Goal: Answer question/provide support

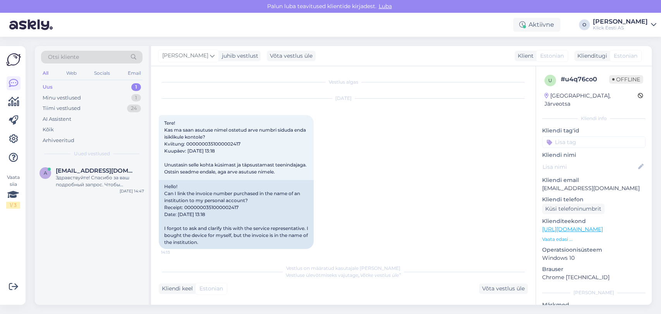
scroll to position [293, 0]
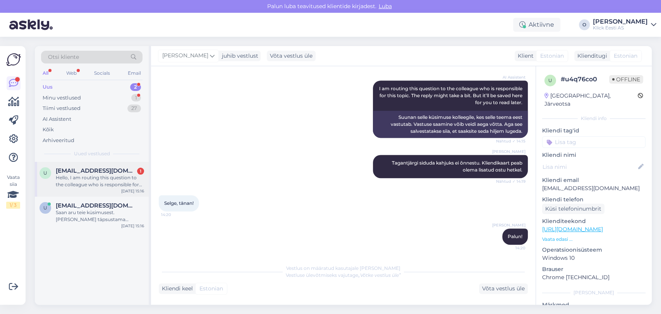
click at [70, 174] on div "Hello, I am routing this question to the colleague who is responsible for this …" at bounding box center [100, 181] width 88 height 14
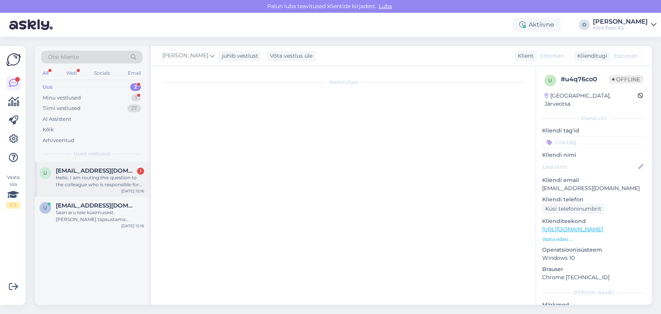
scroll to position [0, 0]
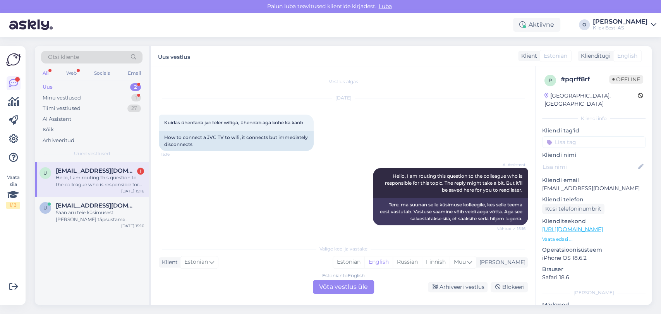
click at [108, 165] on div "U [EMAIL_ADDRESS][DOMAIN_NAME] 1 Hello, I am routing this question to the colle…" at bounding box center [92, 179] width 114 height 35
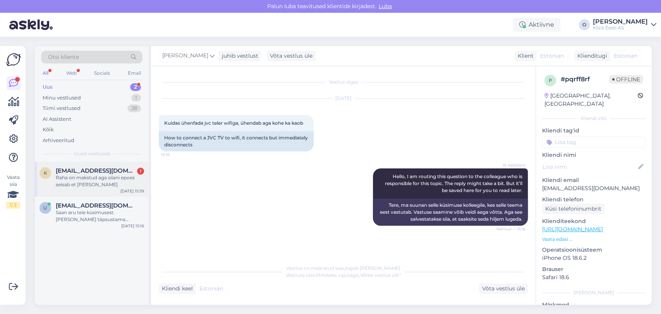
click at [105, 184] on div "Raha on makstud aga siiani epoes seisab et [PERSON_NAME]" at bounding box center [100, 181] width 88 height 14
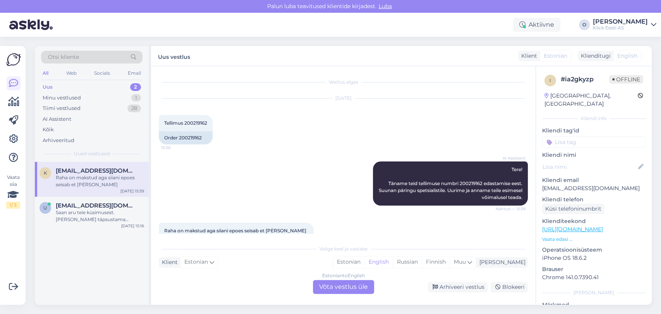
scroll to position [34, 0]
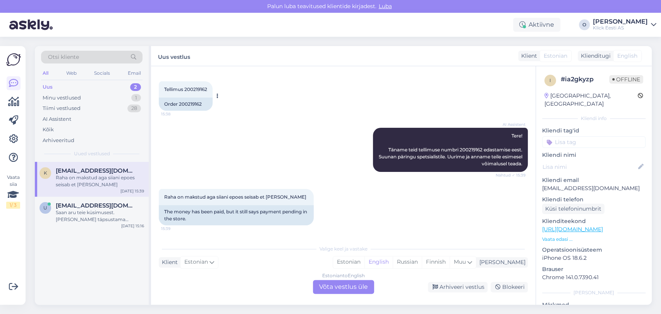
click at [195, 88] on span "Tellimus 200219162" at bounding box center [185, 89] width 43 height 6
copy div "200219162 15:38"
click at [333, 289] on div "Estonian to English Võta vestlus üle" at bounding box center [343, 287] width 61 height 14
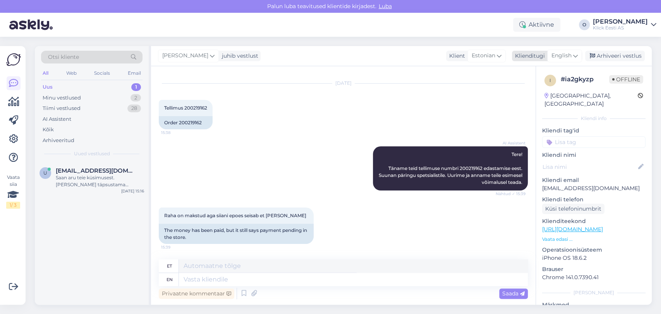
click at [568, 53] on span "English" at bounding box center [561, 55] width 20 height 9
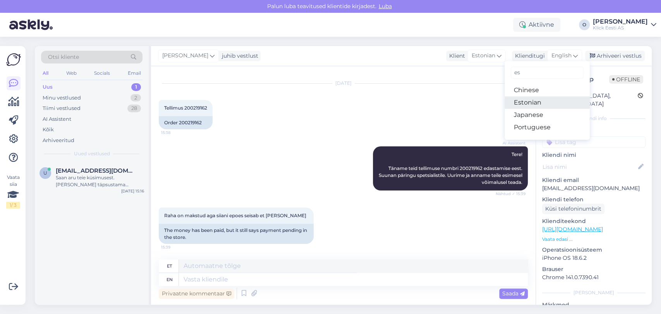
click at [527, 100] on link "Estonian" at bounding box center [547, 102] width 85 height 12
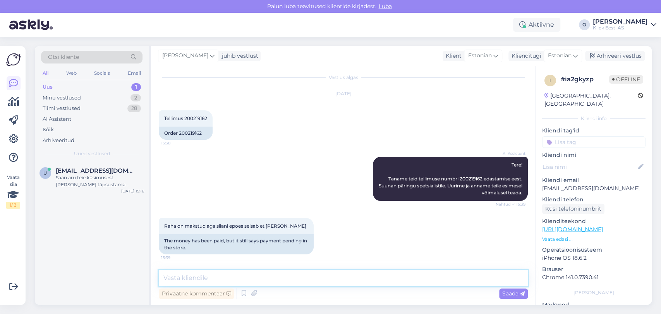
click at [271, 270] on textarea at bounding box center [343, 278] width 369 height 16
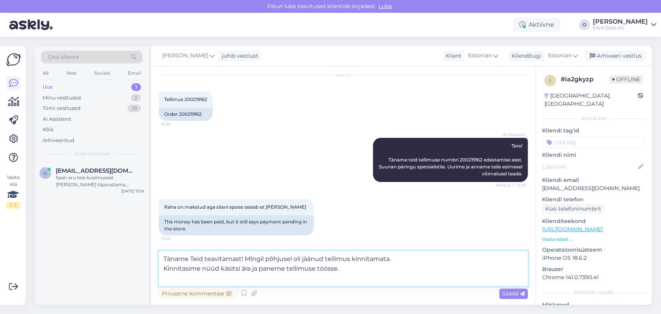
scroll to position [34, 0]
type textarea "Täname Teid teavitamast! Mingil põhjusel oli jäänud tellimus kinnitamata. Kinni…"
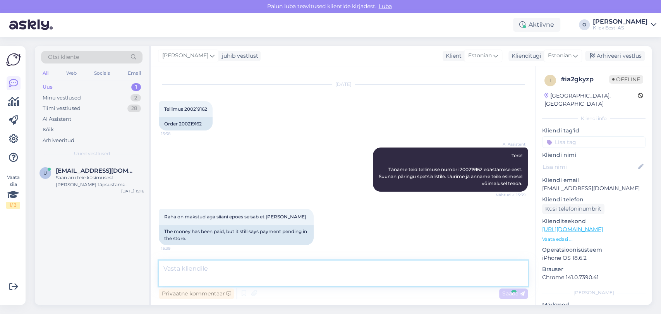
scroll to position [52, 0]
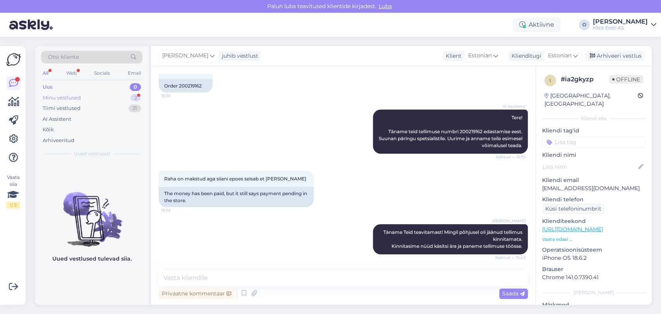
click at [79, 102] on div "Minu vestlused 2" at bounding box center [91, 98] width 101 height 11
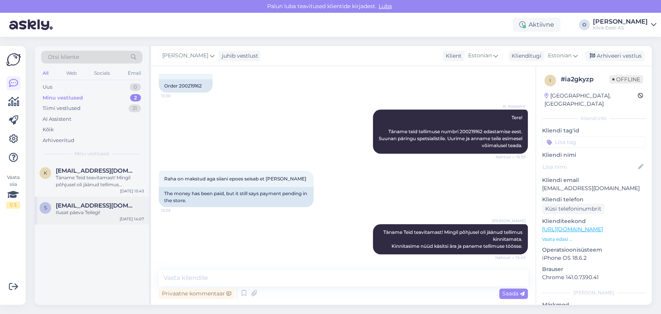
click at [87, 205] on span "[EMAIL_ADDRESS][DOMAIN_NAME]" at bounding box center [96, 205] width 81 height 7
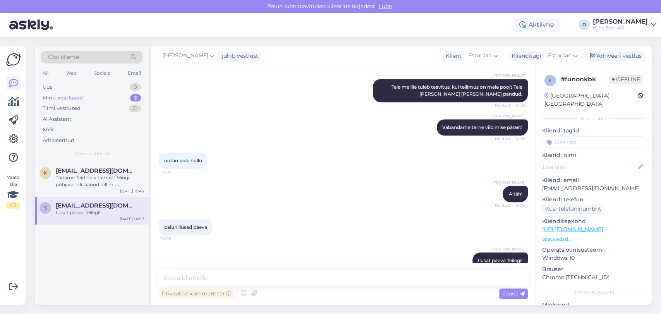
scroll to position [115, 0]
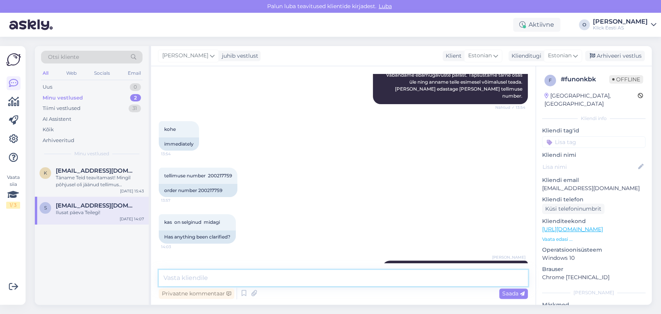
click at [261, 283] on textarea at bounding box center [343, 278] width 369 height 16
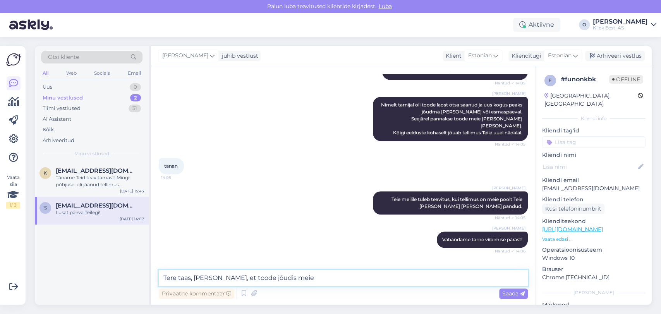
scroll to position [425, 0]
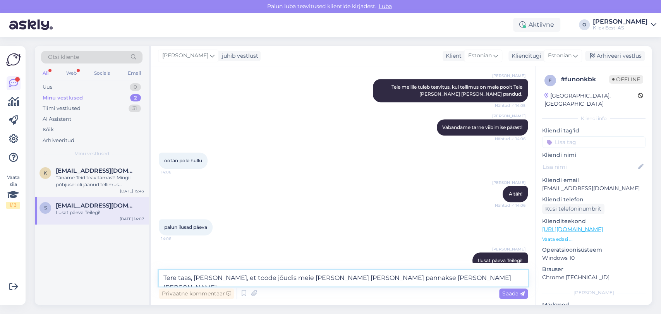
click at [389, 278] on textarea "Tere taas, [PERSON_NAME], et toode jõudis meie [PERSON_NAME] [PERSON_NAME] pann…" at bounding box center [343, 278] width 369 height 16
click at [468, 285] on textarea "Tere taas, [PERSON_NAME], et toode jõudis meie [PERSON_NAME] [PERSON_NAME] pann…" at bounding box center [343, 278] width 369 height 16
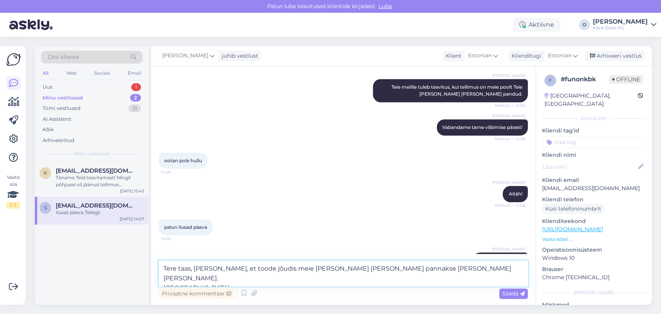
type textarea "Tere taas, [PERSON_NAME], et toode jõudis meie [PERSON_NAME] [PERSON_NAME] pann…"
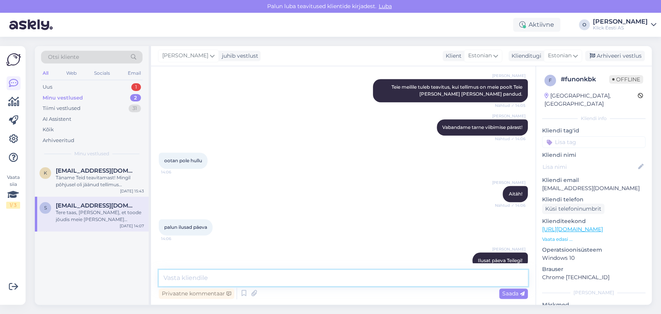
scroll to position [472, 0]
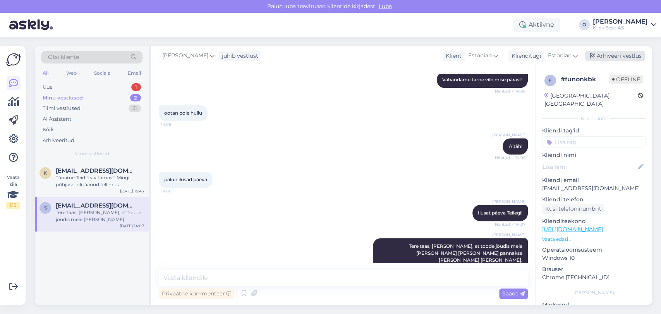
click at [624, 52] on div "Arhiveeri vestlus" at bounding box center [615, 56] width 60 height 10
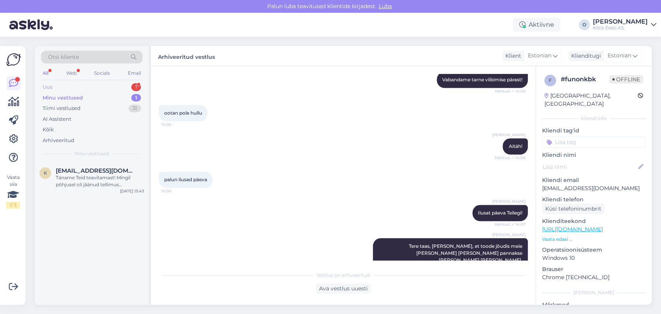
click at [87, 87] on div "Uus 1" at bounding box center [91, 87] width 101 height 11
click at [67, 185] on div "l [EMAIL_ADDRESS][DOMAIN_NAME] 1 Добрый день [DATE] 16:13" at bounding box center [92, 176] width 114 height 28
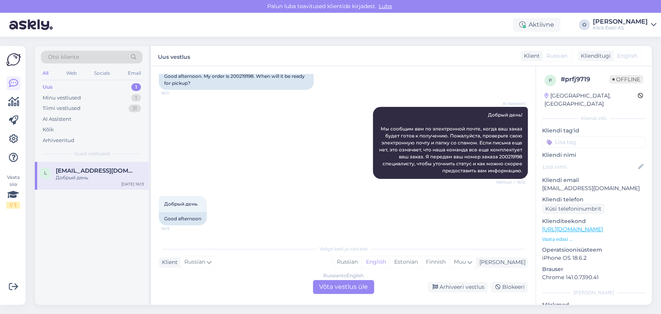
click at [58, 273] on div "l [EMAIL_ADDRESS][DOMAIN_NAME] Добрый день [DATE] 16:13" at bounding box center [92, 233] width 114 height 143
click at [83, 107] on div "Tiimi vestlused 31" at bounding box center [91, 108] width 101 height 11
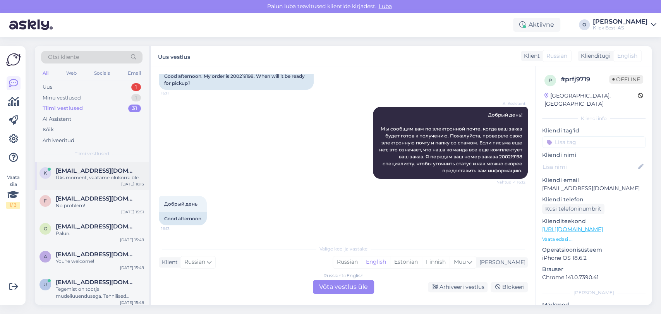
click at [80, 170] on span "[EMAIL_ADDRESS][DOMAIN_NAME]" at bounding box center [96, 170] width 81 height 7
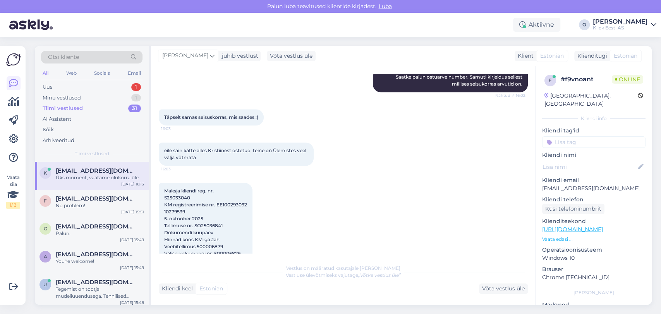
scroll to position [666, 0]
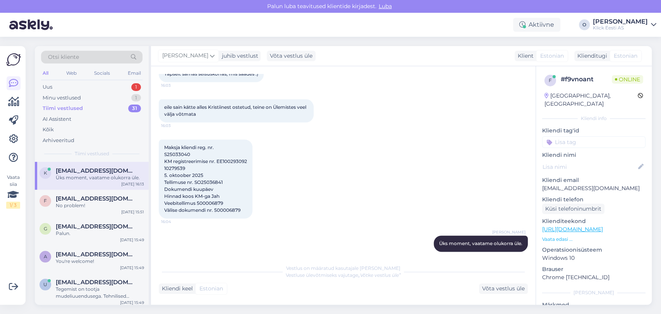
click at [218, 202] on span "Maksja kliendi reg. nr. S25033040 KM registreerimise nr. EE100293092 10279539 5…" at bounding box center [205, 178] width 83 height 69
copy div "500006879 16:04"
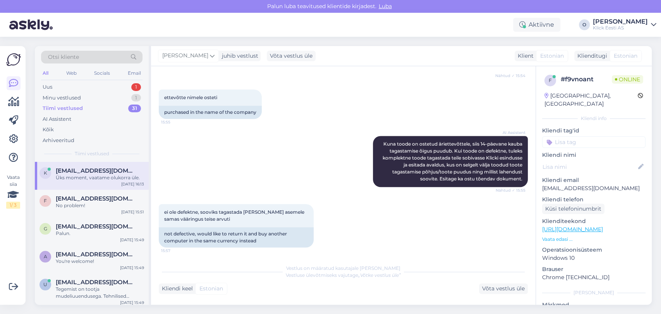
scroll to position [196, 0]
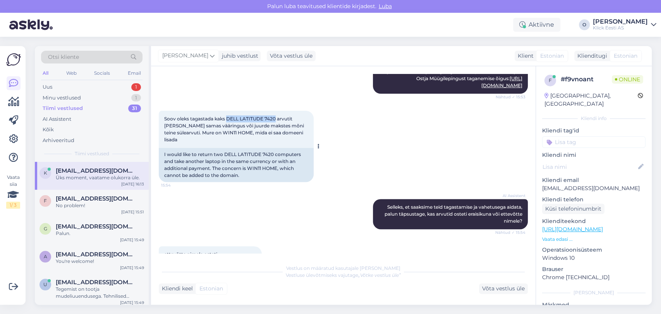
drag, startPoint x: 276, startPoint y: 117, endPoint x: 228, endPoint y: 118, distance: 48.0
click at [228, 118] on span "Soov oleks tagastada kaks DELL LATITUDE 7420 arvutit [PERSON_NAME] samas väärin…" at bounding box center [234, 129] width 141 height 27
copy span "DELL LATITUDE 7420"
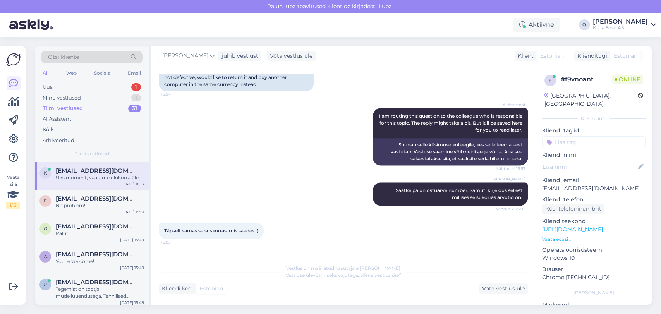
scroll to position [666, 0]
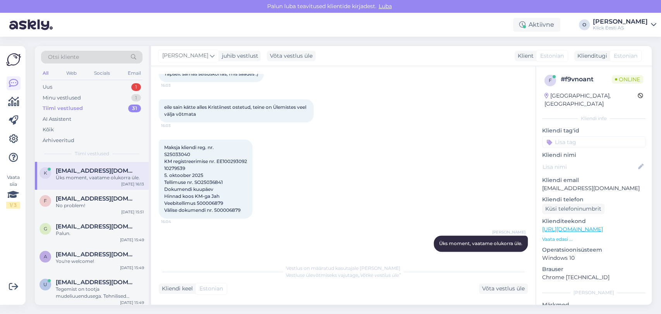
click at [180, 149] on span "Maksja kliendi reg. nr. S25033040 KM registreerimise nr. EE100293092 10279539 5…" at bounding box center [205, 178] width 83 height 69
copy span "S25033040"
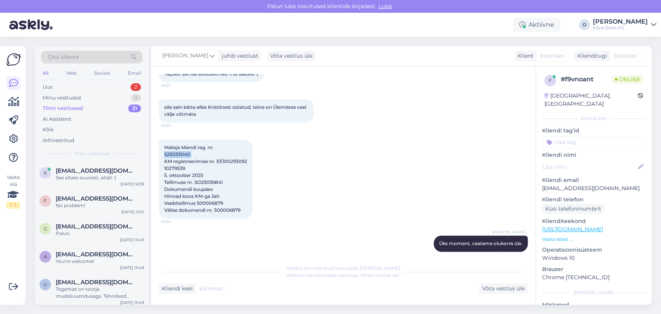
scroll to position [1282, 0]
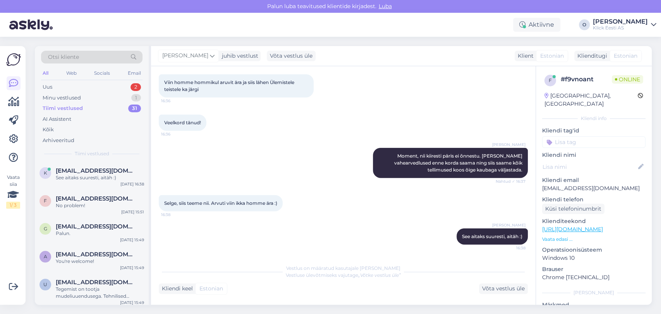
click at [125, 81] on div "Otsi kliente All Web Socials Email Uus 2 Minu vestlused 1 Tiimi vestlused 31 AI…" at bounding box center [92, 104] width 114 height 116
click at [122, 84] on div "Uus 2" at bounding box center [91, 87] width 101 height 11
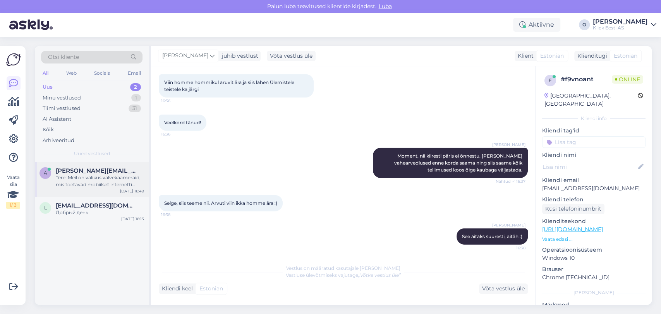
click at [98, 180] on div "Tere! Meil on valikus valvekaameraid, mis toetavad mobiilset internetti (LTE/4G…" at bounding box center [100, 181] width 88 height 14
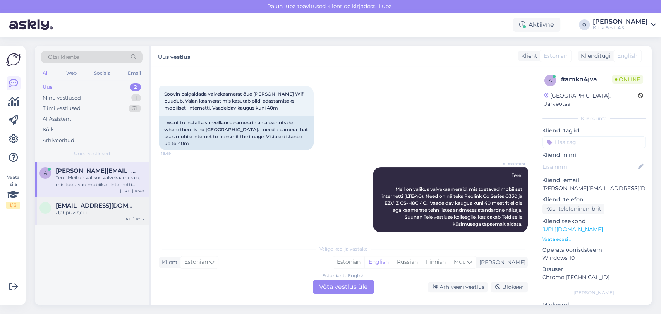
click at [90, 199] on div "l [EMAIL_ADDRESS][DOMAIN_NAME] Добрый день [DATE] 16:13" at bounding box center [92, 211] width 114 height 28
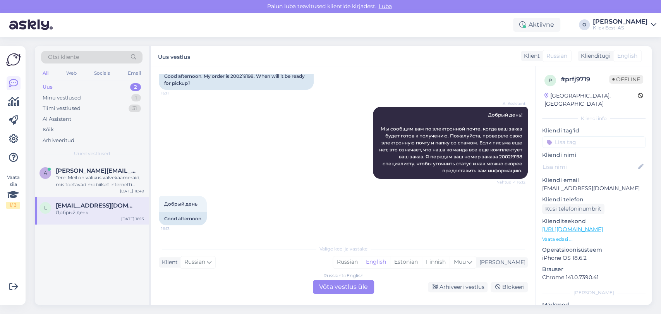
click at [239, 76] on div "Good afternoon. My order is 200219198. When will it be ready for pickup?" at bounding box center [236, 80] width 155 height 20
copy div "200219198"
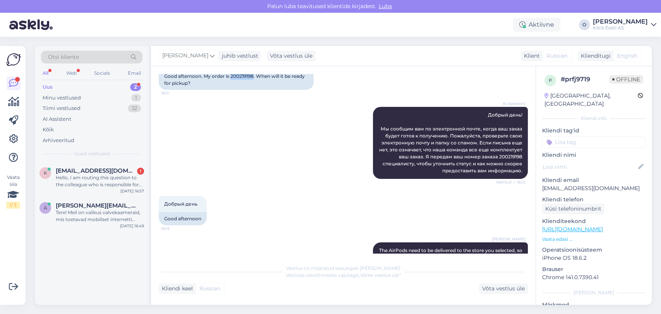
scroll to position [109, 0]
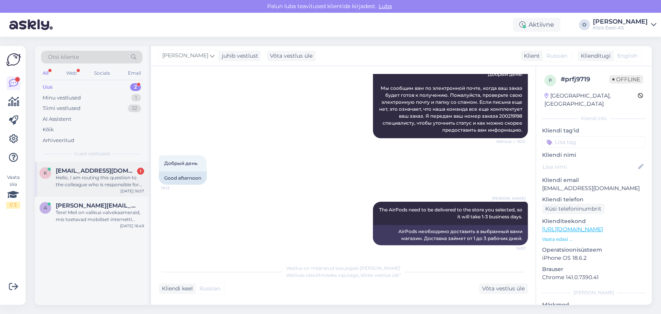
click at [94, 168] on span "[EMAIL_ADDRESS][DOMAIN_NAME]" at bounding box center [96, 170] width 81 height 7
